Goal: Task Accomplishment & Management: Use online tool/utility

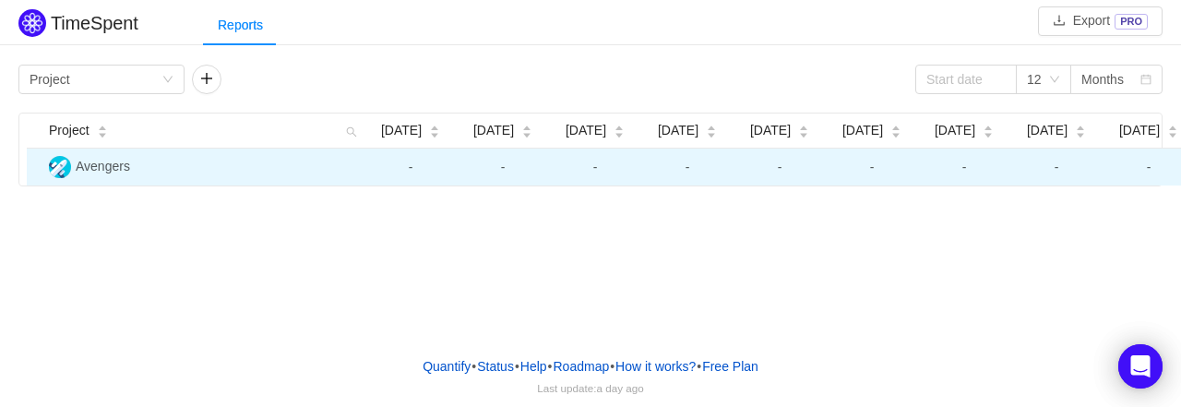
click at [66, 170] on img at bounding box center [60, 167] width 22 height 22
click at [113, 167] on span "Avengers" at bounding box center [103, 166] width 54 height 15
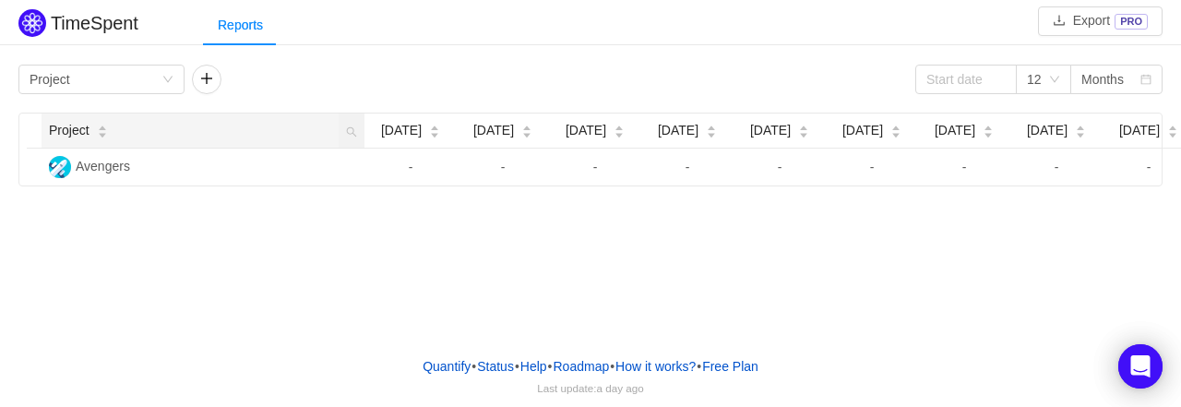
click at [98, 137] on icon "icon: caret-down" at bounding box center [102, 135] width 10 height 10
click at [173, 77] on icon "icon: down" at bounding box center [167, 79] width 11 height 11
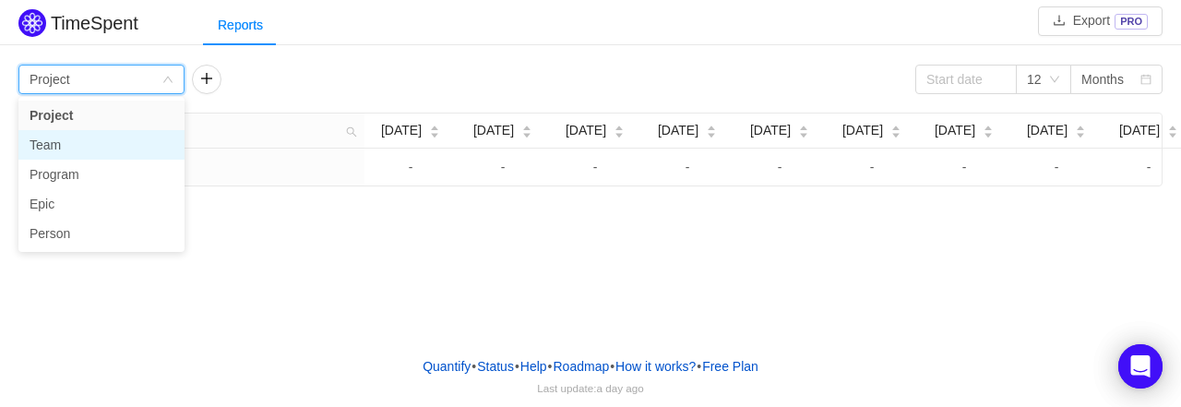
click at [94, 149] on li "Team" at bounding box center [101, 145] width 166 height 30
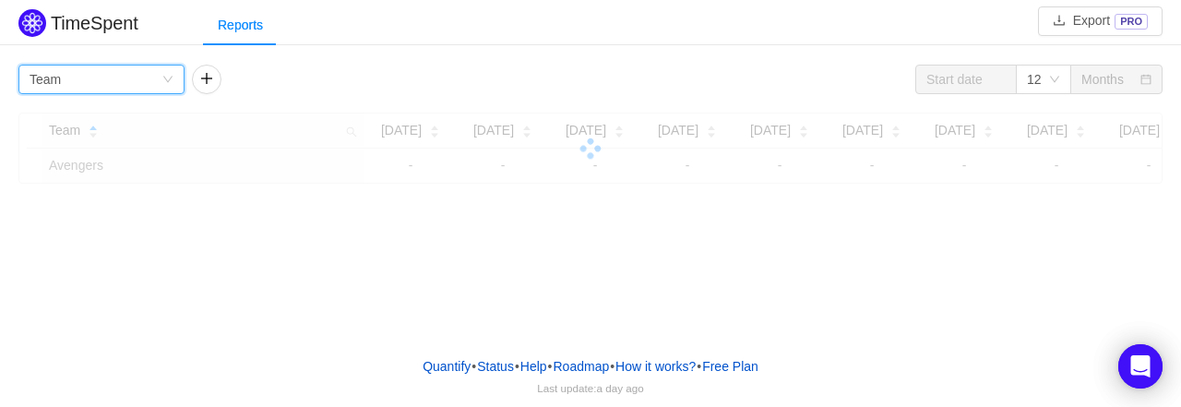
click at [170, 84] on icon "icon: down" at bounding box center [167, 80] width 11 height 13
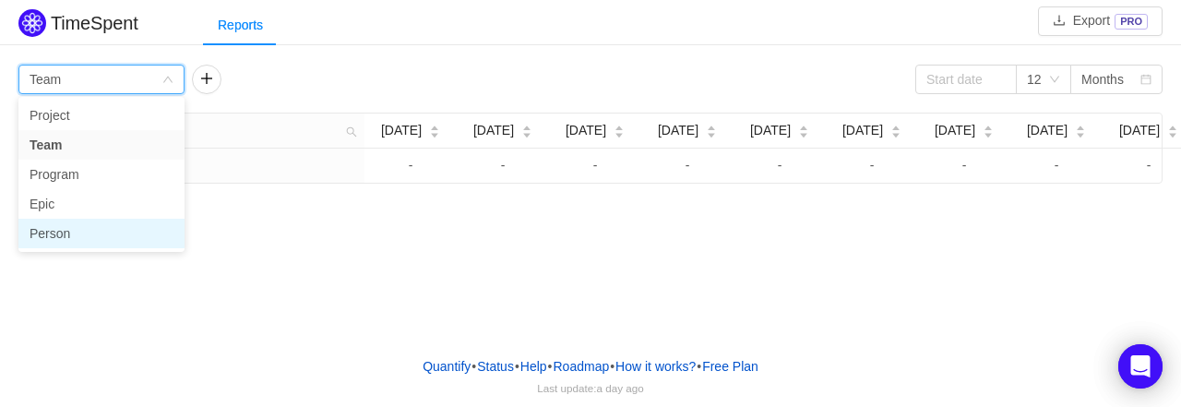
click at [71, 226] on li "Person" at bounding box center [101, 234] width 166 height 30
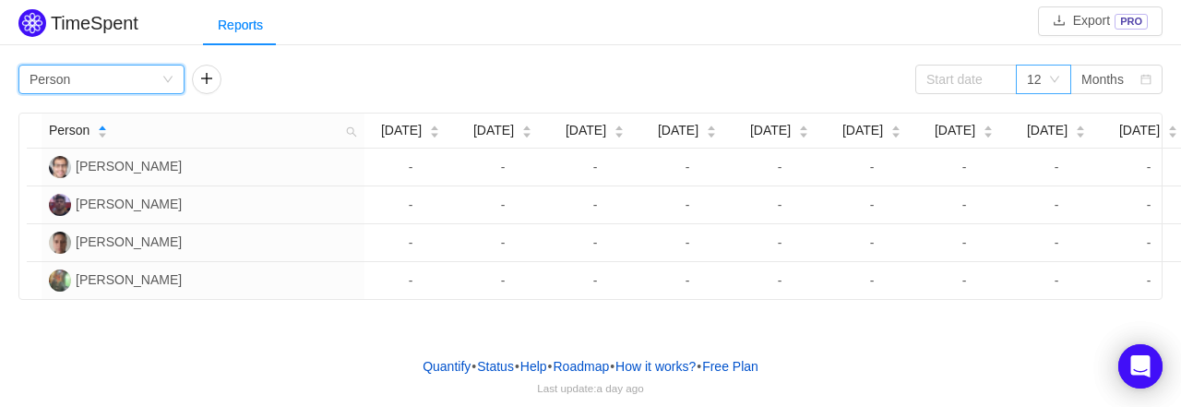
click at [1053, 77] on icon "icon: down" at bounding box center [1054, 79] width 11 height 11
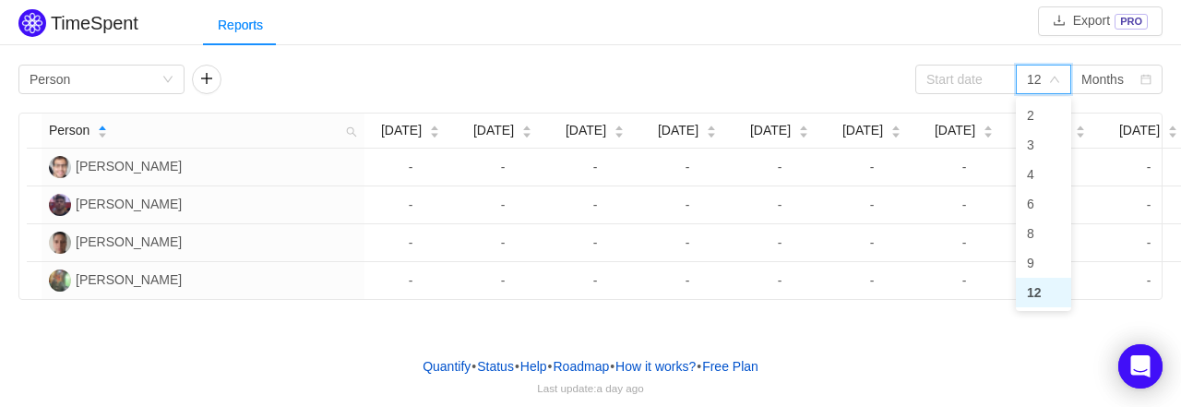
click at [1053, 77] on icon "icon: down" at bounding box center [1054, 80] width 9 height 6
click at [983, 82] on input at bounding box center [965, 80] width 101 height 30
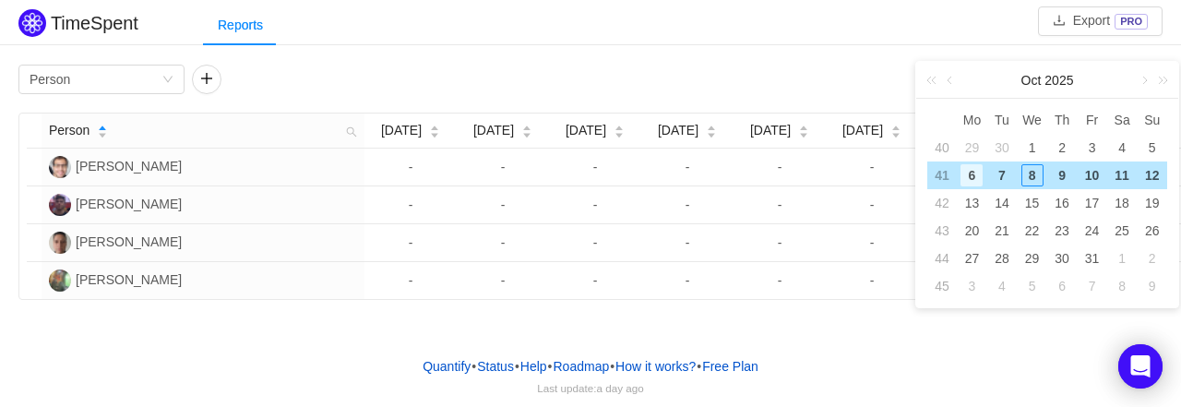
click at [969, 174] on div "6" at bounding box center [971, 175] width 22 height 22
type input "[DATE]"
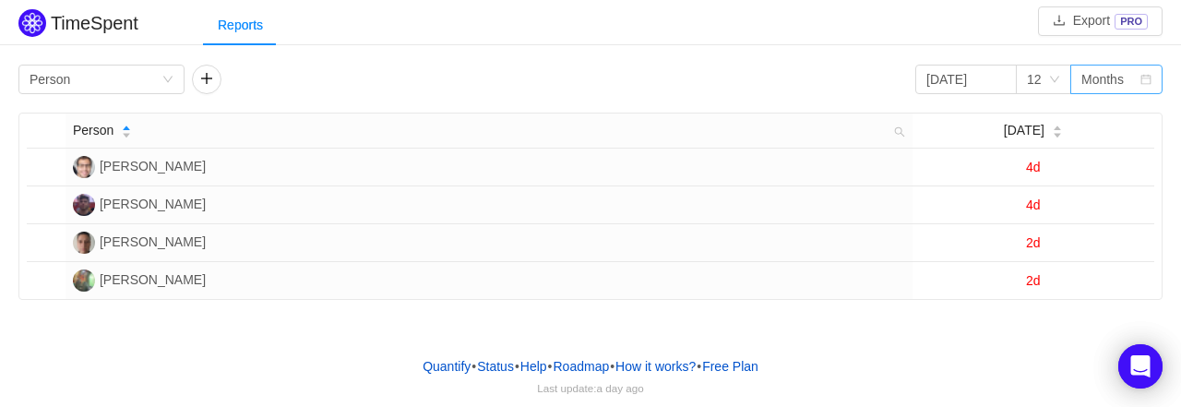
click at [1095, 81] on div "Months" at bounding box center [1102, 79] width 42 height 28
click at [1098, 115] on li "Weeks" at bounding box center [1116, 116] width 92 height 30
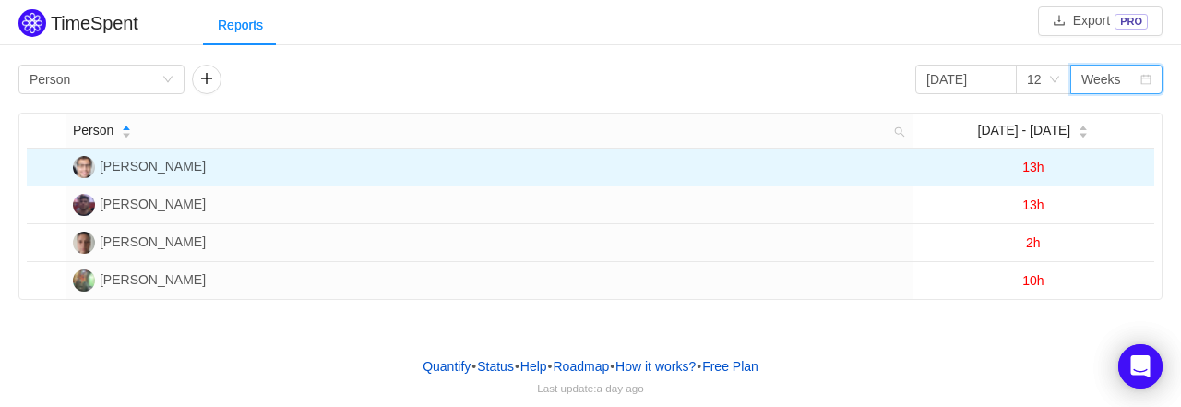
click at [1042, 165] on span "13h" at bounding box center [1032, 167] width 21 height 15
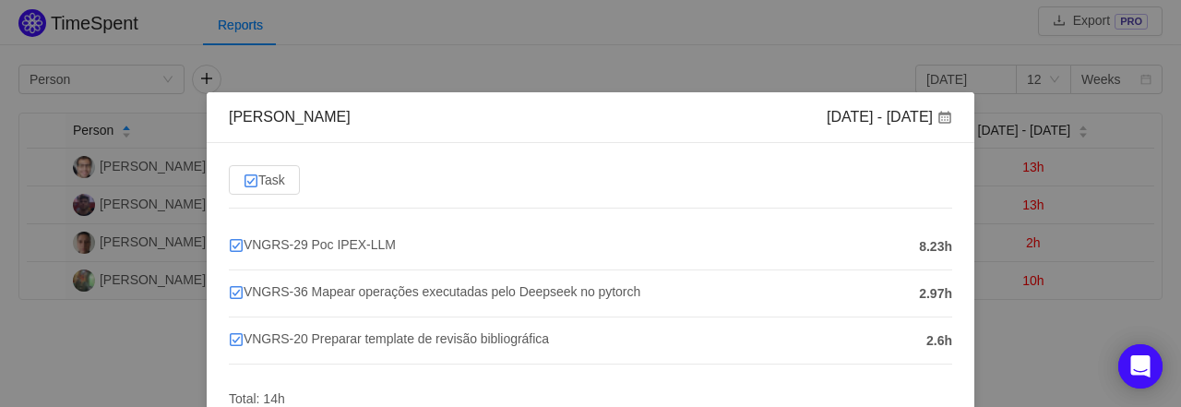
scroll to position [80, 0]
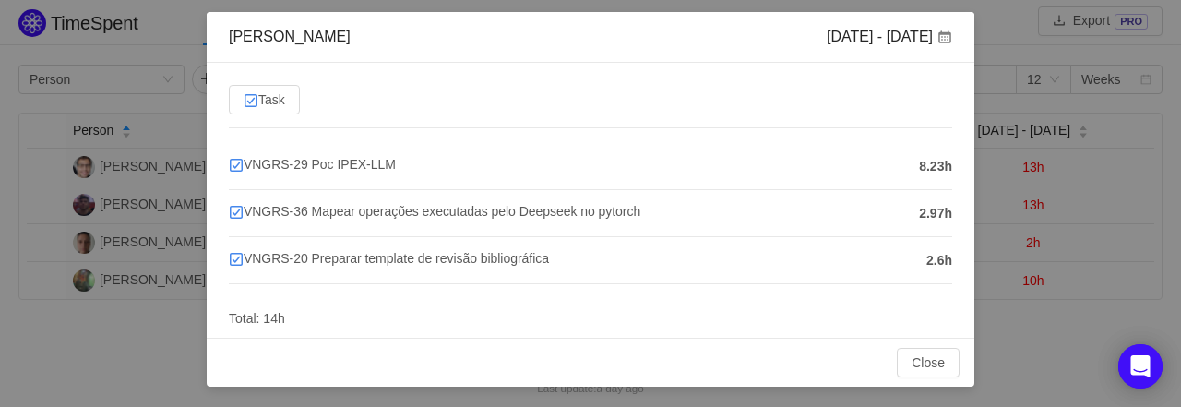
click at [919, 166] on span "8.23h" at bounding box center [935, 166] width 33 height 19
click at [919, 208] on span "2.97h" at bounding box center [935, 213] width 33 height 19
click at [919, 207] on span "2.97h" at bounding box center [935, 213] width 33 height 19
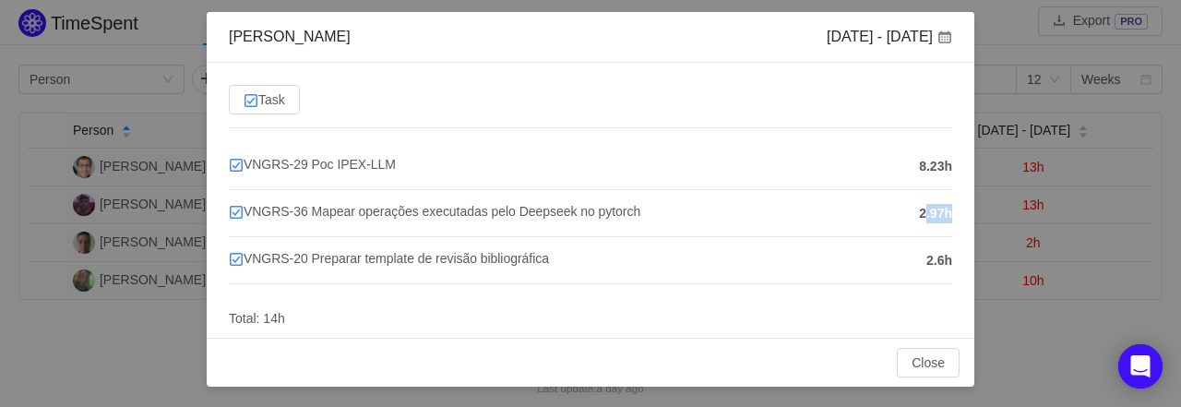
click at [919, 207] on span "2.97h" at bounding box center [935, 213] width 33 height 19
click at [926, 254] on span "2.6h" at bounding box center [939, 260] width 26 height 19
click at [923, 366] on button "Close" at bounding box center [928, 363] width 63 height 30
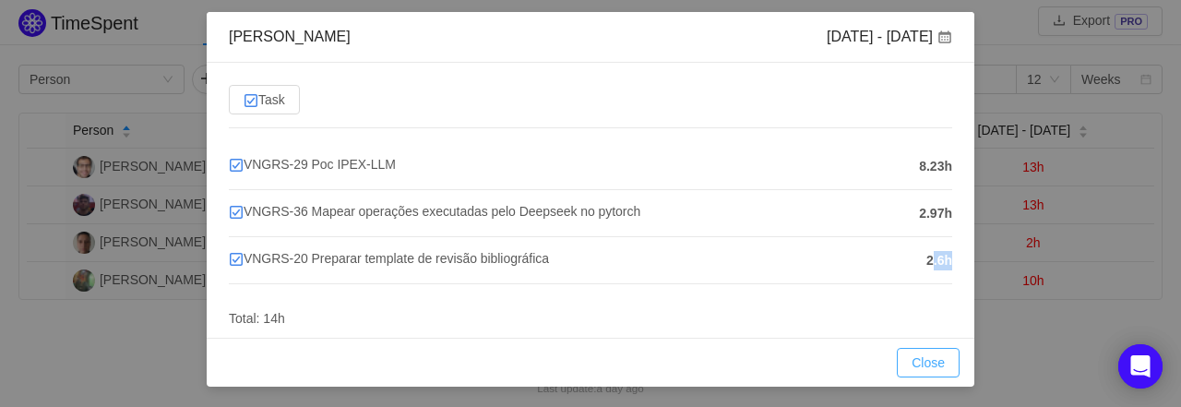
scroll to position [0, 0]
